Goal: Information Seeking & Learning: Find contact information

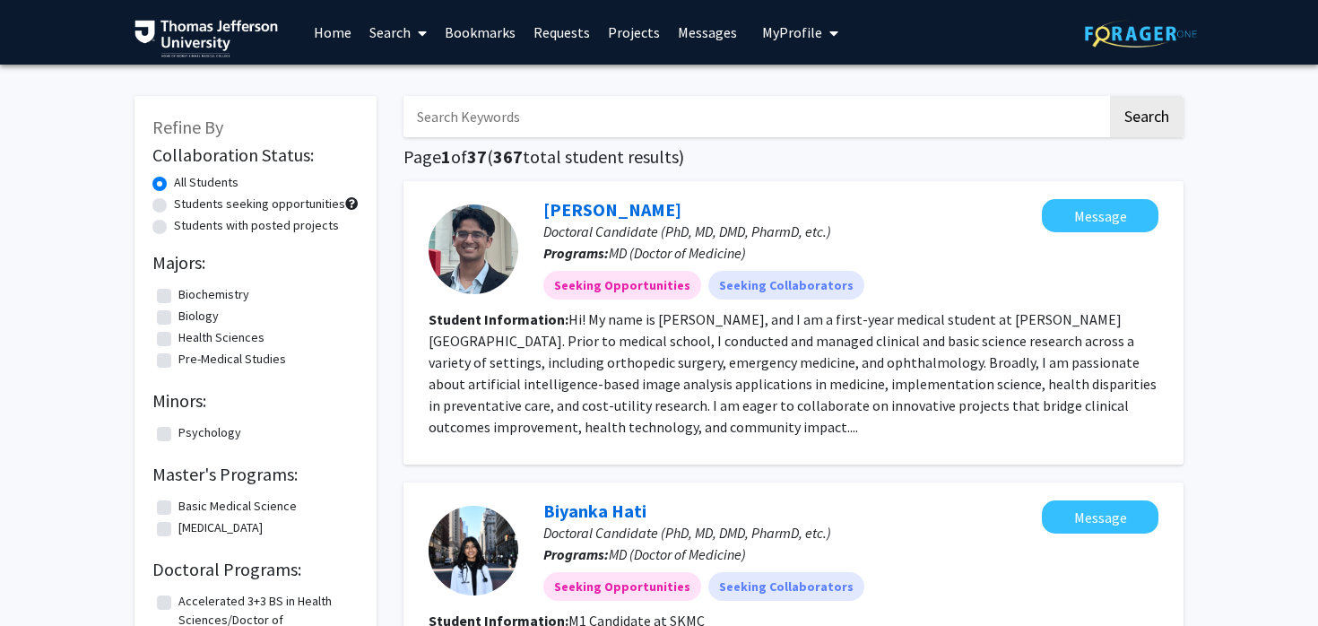
click at [404, 39] on link "Search" at bounding box center [397, 32] width 75 height 63
click at [409, 82] on span "Faculty/Staff" at bounding box center [426, 83] width 132 height 36
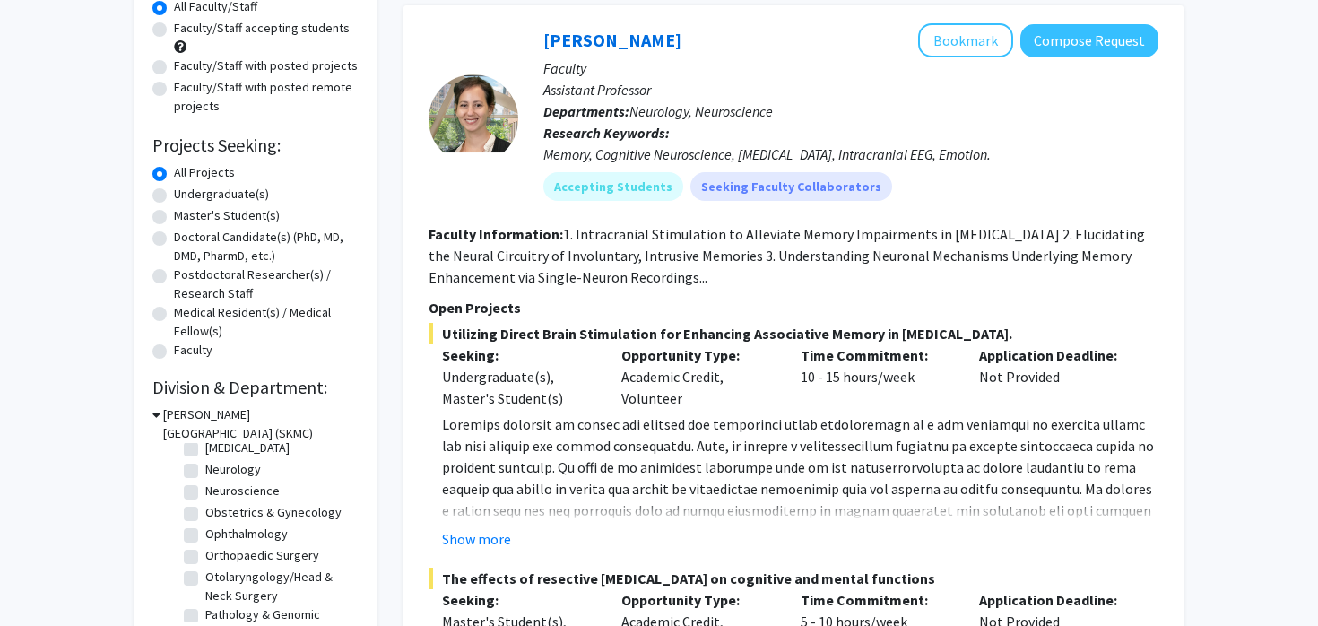
scroll to position [497, 0]
click at [183, 526] on fg-checkbox-list "(Select All) (Select All) Anesthesiology & [MEDICAL_DATA] Anesthesiology & [MED…" at bounding box center [268, 438] width 179 height 985
click at [205, 526] on label "Ophthalmology" at bounding box center [246, 527] width 82 height 19
click at [205, 526] on input "Ophthalmology" at bounding box center [211, 524] width 12 height 12
checkbox input "true"
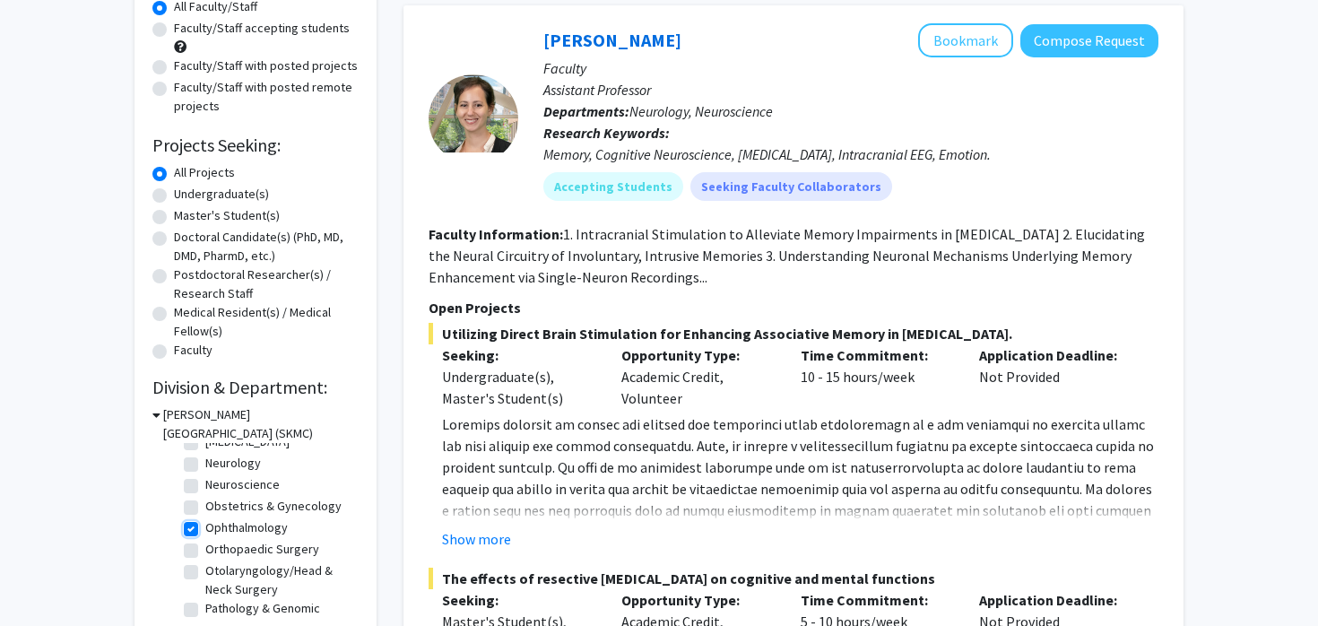
checkbox input "true"
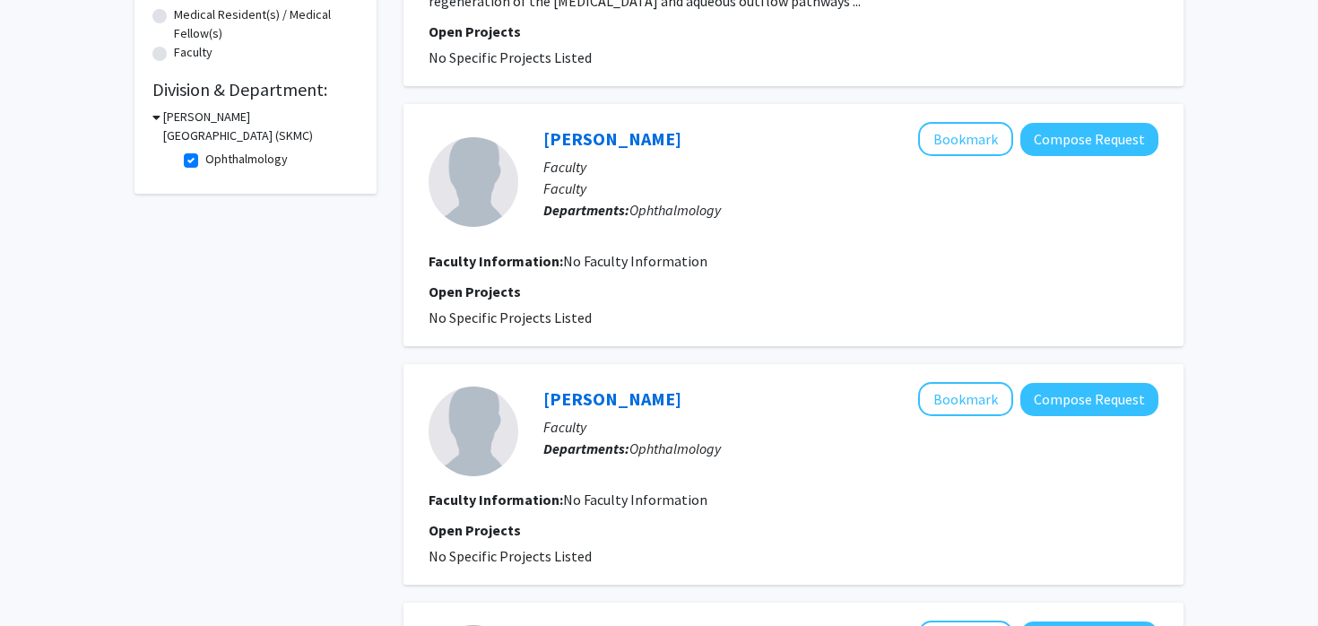
scroll to position [432, 0]
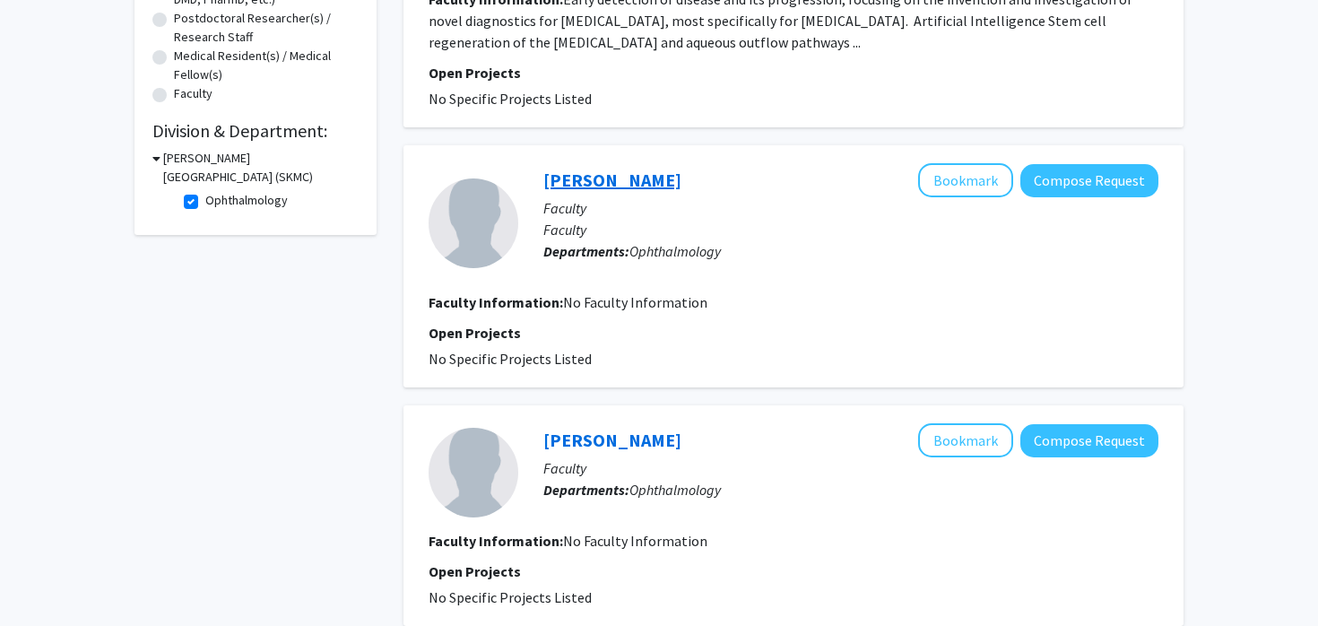
click at [620, 173] on link "[PERSON_NAME]" at bounding box center [612, 180] width 138 height 22
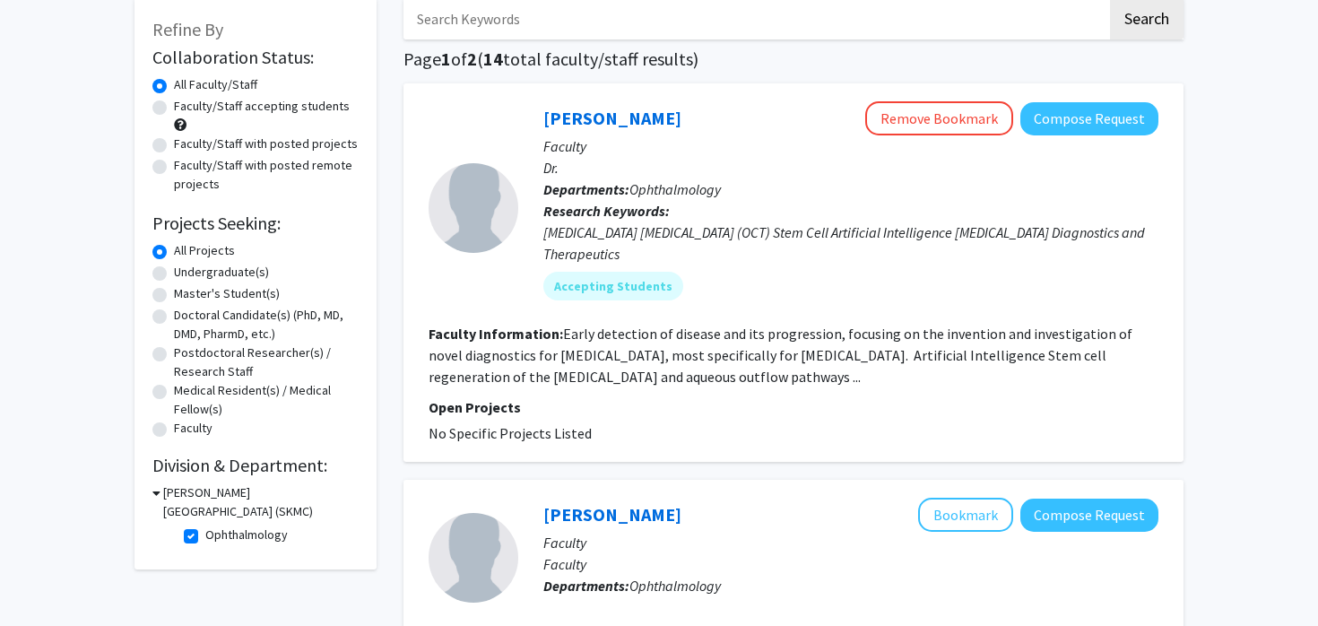
scroll to position [100, 0]
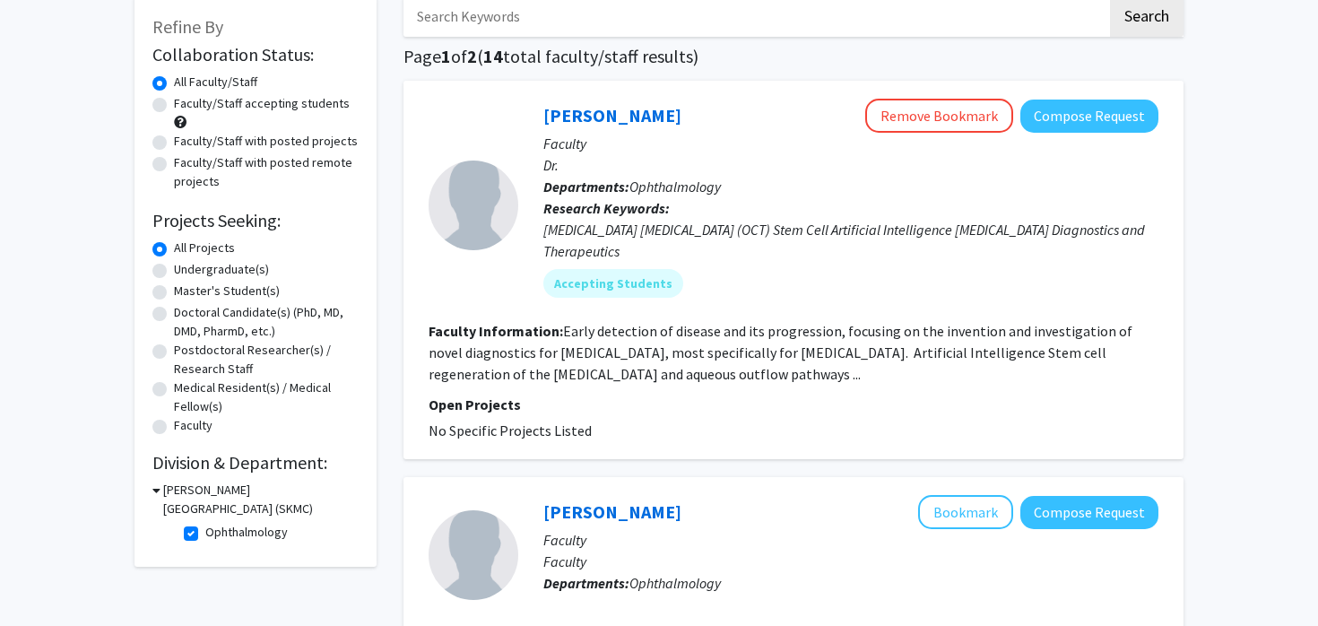
click at [265, 111] on label "Faculty/Staff accepting students" at bounding box center [262, 103] width 176 height 19
click at [186, 106] on input "Faculty/Staff accepting students" at bounding box center [180, 100] width 12 height 12
radio input "true"
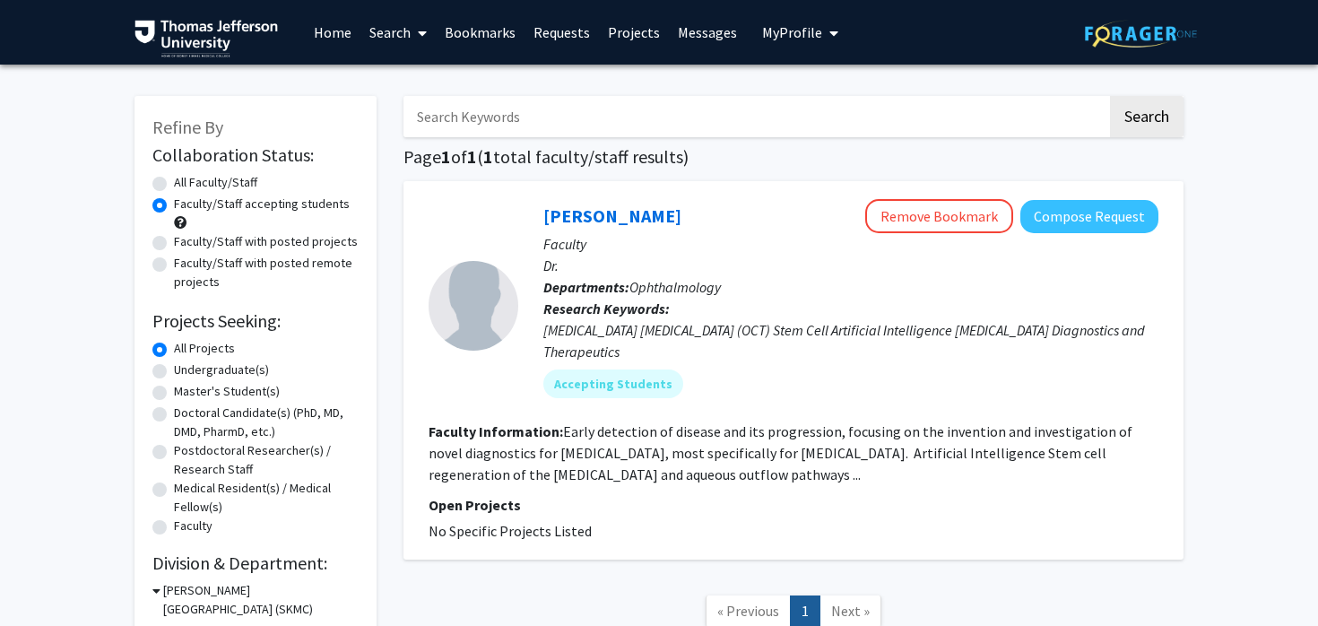
click at [186, 179] on label "All Faculty/Staff" at bounding box center [215, 182] width 83 height 19
click at [186, 179] on input "All Faculty/Staff" at bounding box center [180, 179] width 12 height 12
radio input "true"
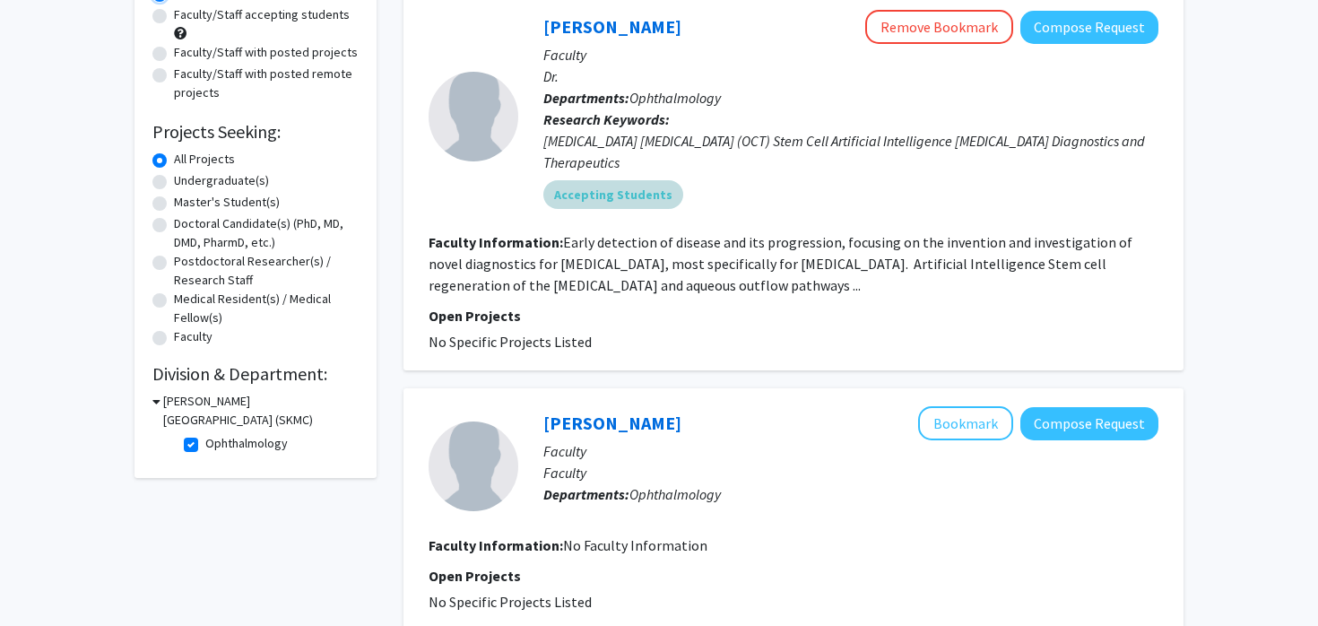
scroll to position [192, 0]
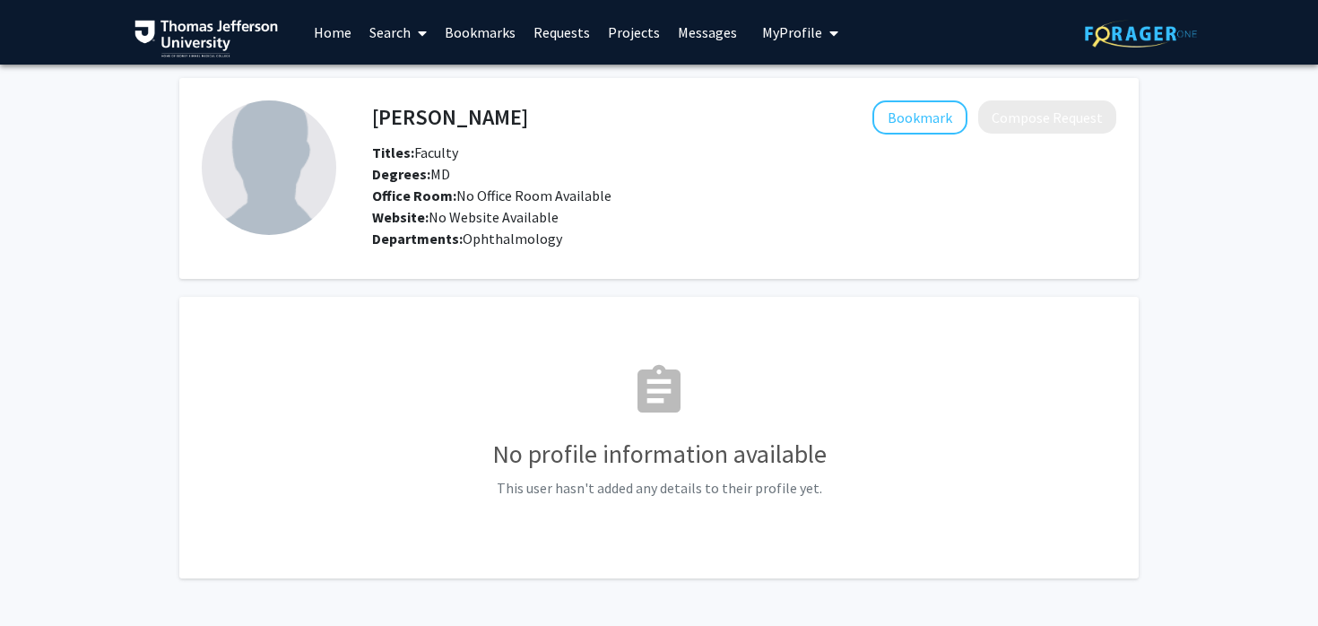
click at [450, 110] on h4 "[PERSON_NAME]" at bounding box center [450, 116] width 156 height 33
copy h4 "[PERSON_NAME]"
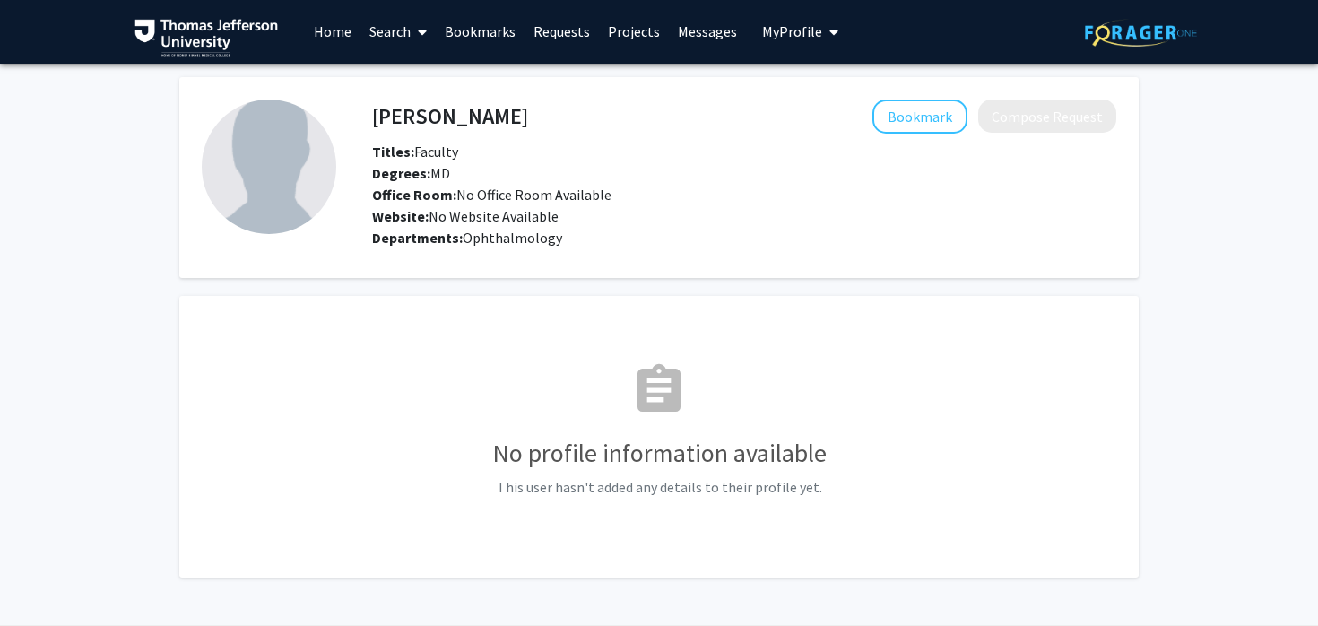
click at [925, 255] on fg-user-badges at bounding box center [744, 251] width 744 height 7
